Goal: Transaction & Acquisition: Register for event/course

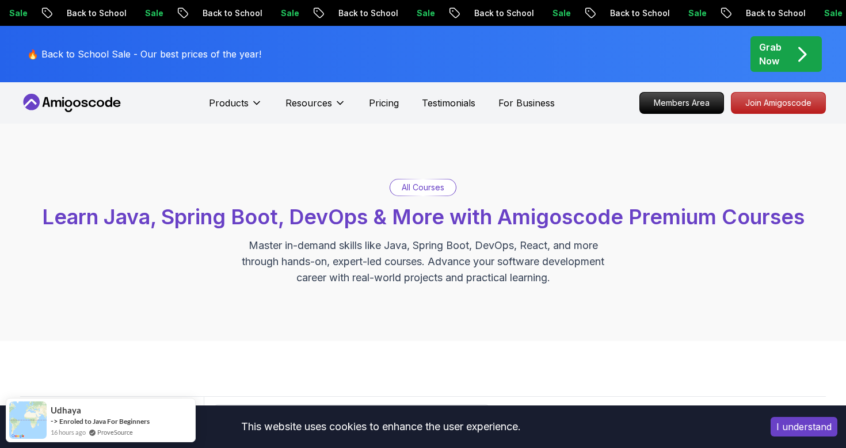
click at [439, 187] on p "All Courses" at bounding box center [423, 188] width 43 height 12
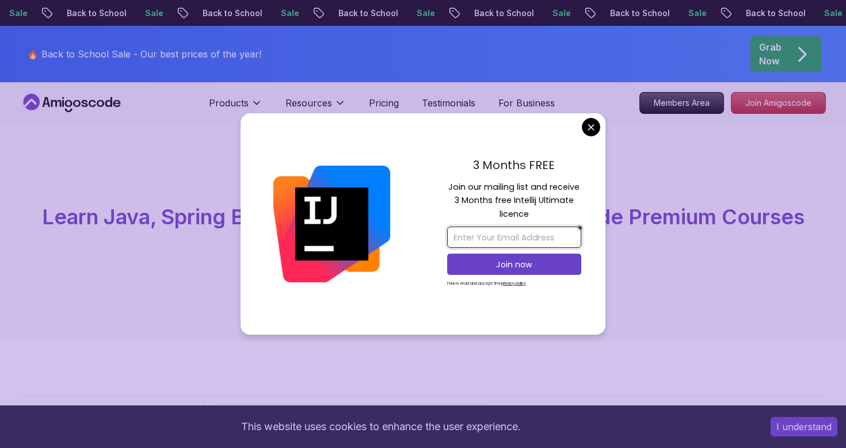
click at [521, 240] on input "email" at bounding box center [514, 237] width 134 height 21
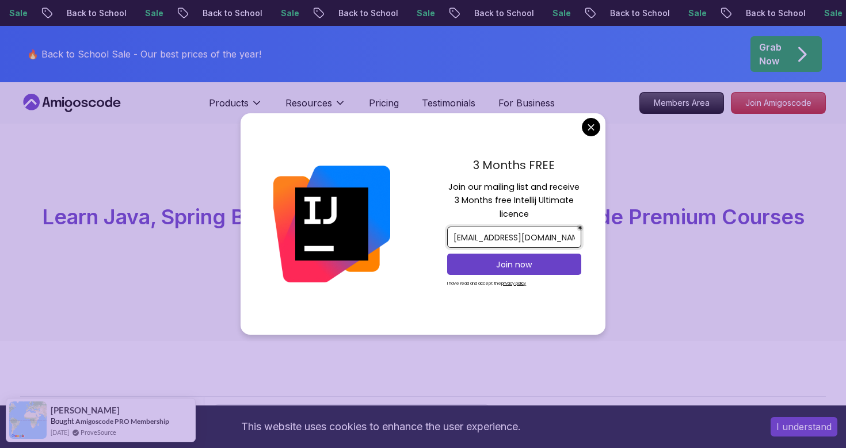
type input "[EMAIL_ADDRESS][DOMAIN_NAME]"
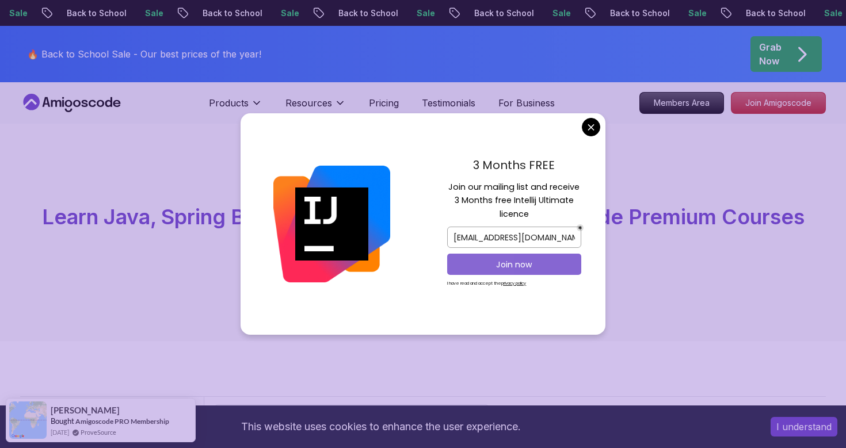
click at [508, 264] on p "Join now" at bounding box center [514, 265] width 109 height 12
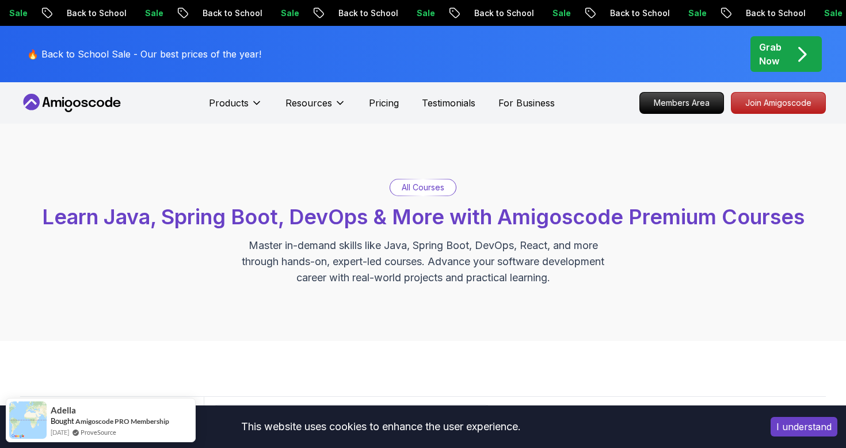
click at [435, 188] on p "All Courses" at bounding box center [423, 188] width 43 height 12
click at [421, 193] on div "All Courses" at bounding box center [423, 187] width 66 height 16
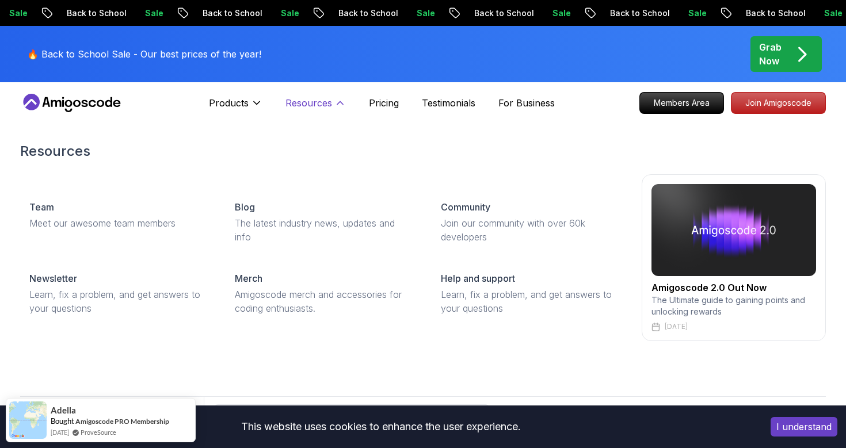
click at [326, 107] on p "Resources" at bounding box center [308, 103] width 47 height 14
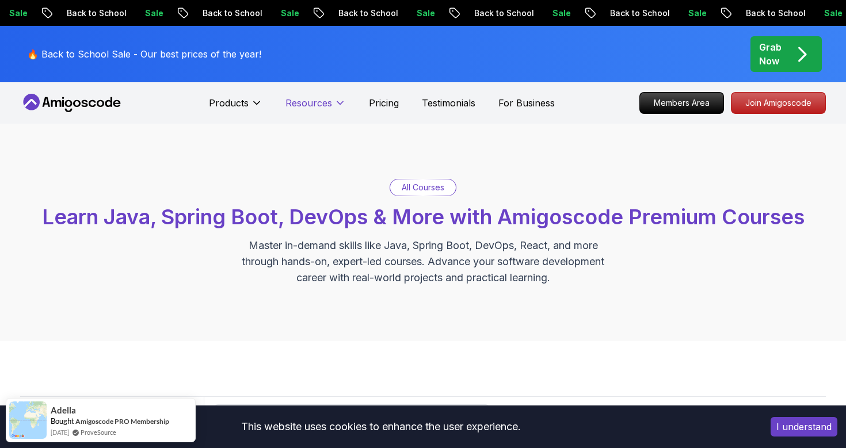
click at [326, 107] on p "Resources" at bounding box center [308, 103] width 47 height 14
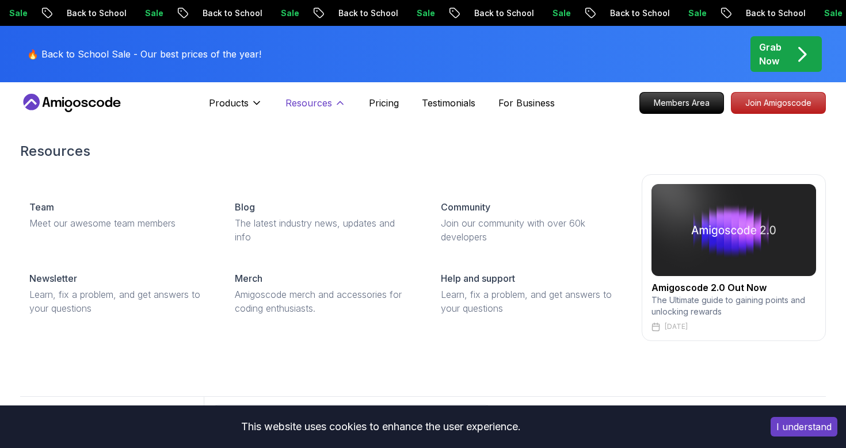
click at [326, 107] on p "Resources" at bounding box center [308, 103] width 47 height 14
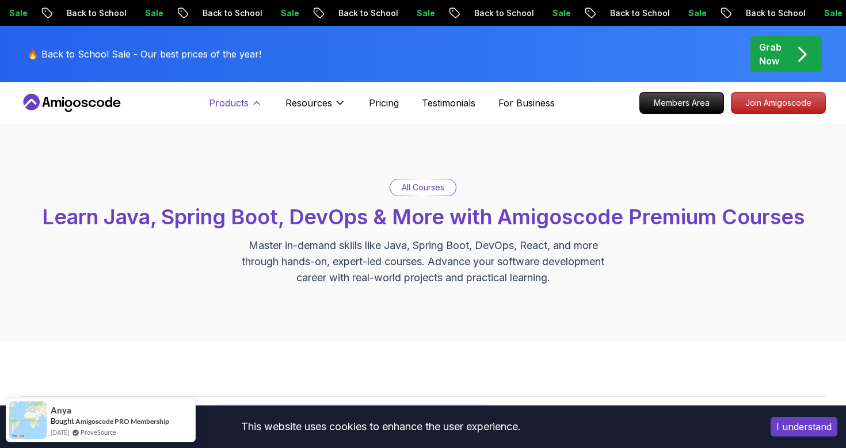
click at [250, 102] on button "Products" at bounding box center [236, 107] width 54 height 23
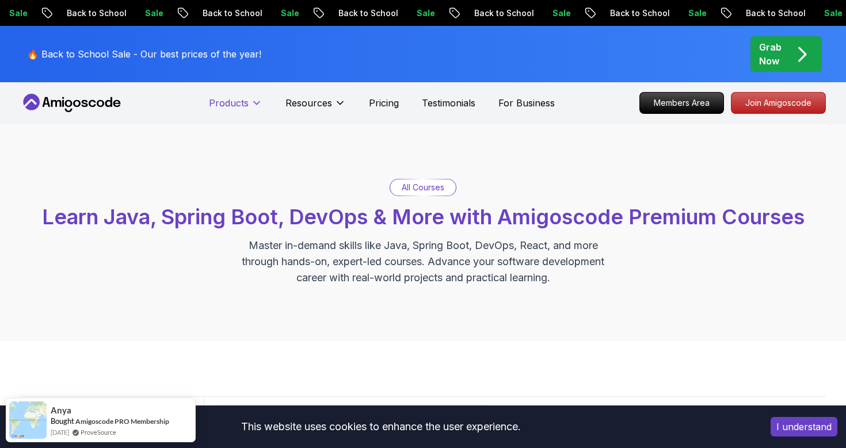
click at [250, 102] on button "Products" at bounding box center [236, 107] width 54 height 23
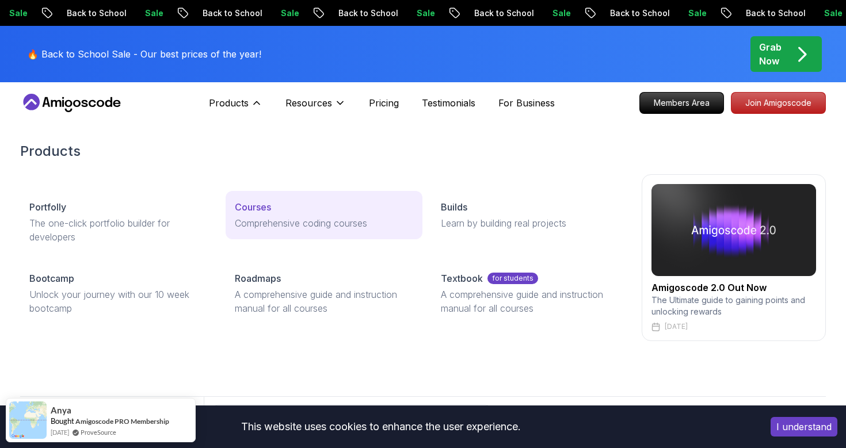
click at [256, 215] on link "Courses Comprehensive coding courses" at bounding box center [324, 215] width 196 height 48
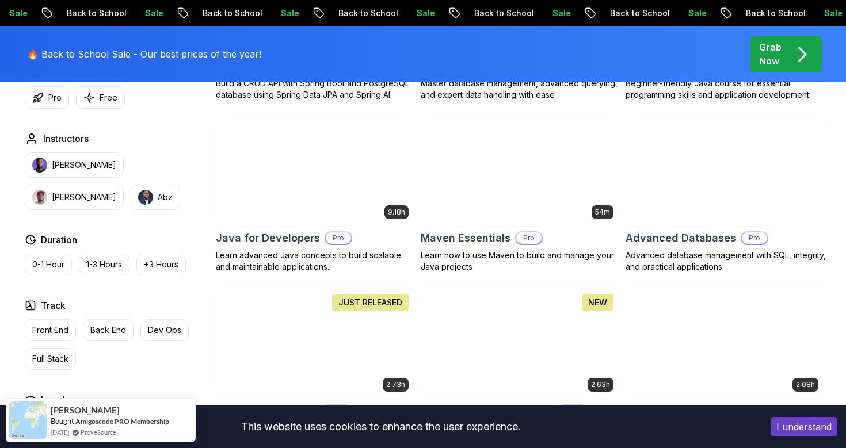
scroll to position [677, 0]
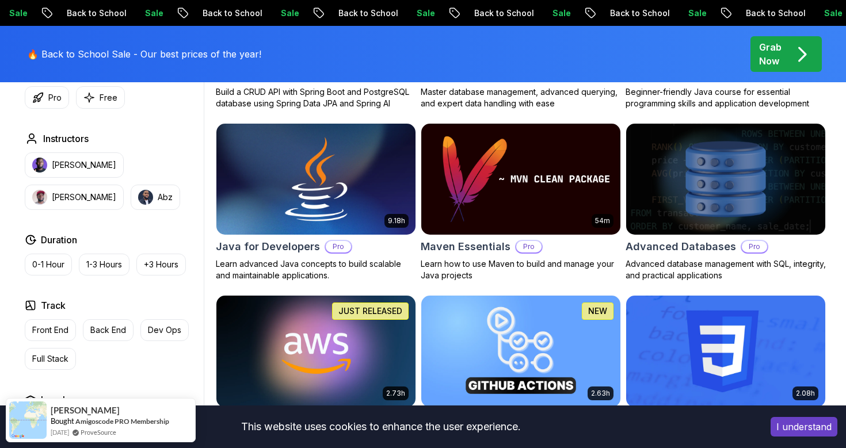
click at [332, 209] on img at bounding box center [315, 179] width 209 height 117
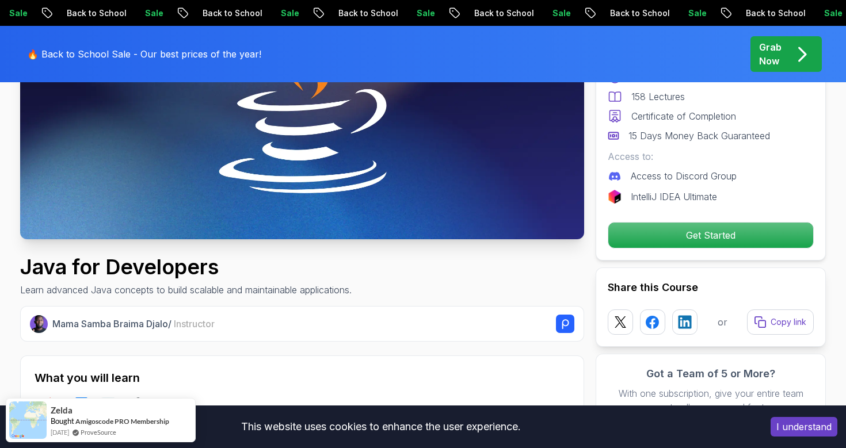
scroll to position [233, 0]
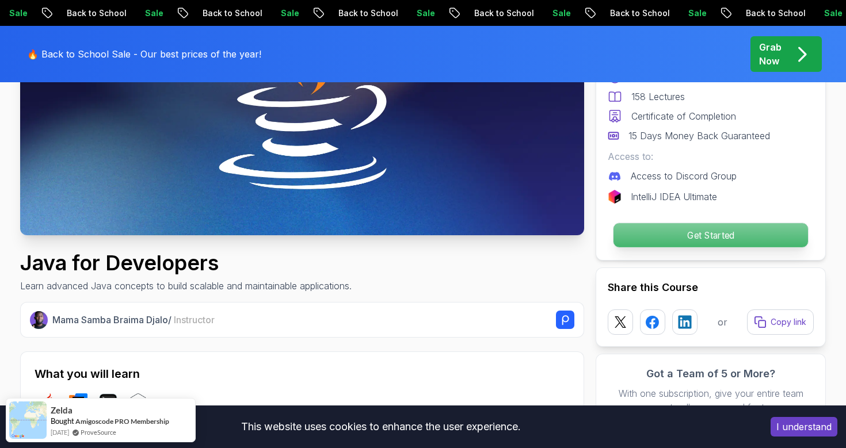
click at [656, 236] on p "Get Started" at bounding box center [710, 235] width 194 height 24
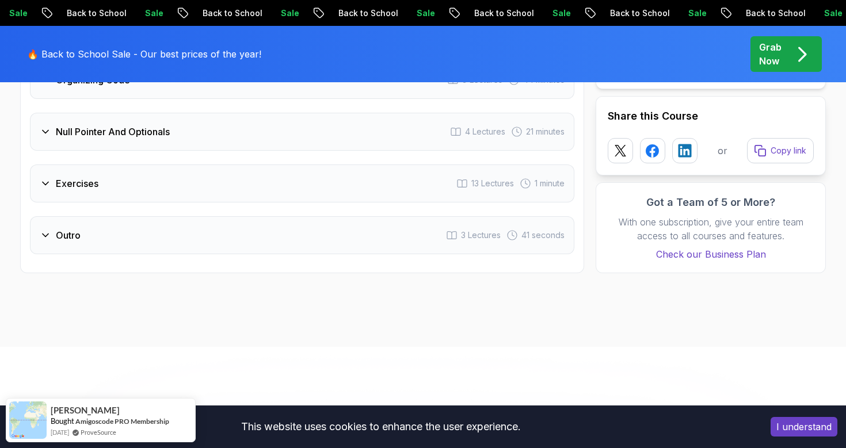
scroll to position [2402, 0]
